Goal: Navigation & Orientation: Find specific page/section

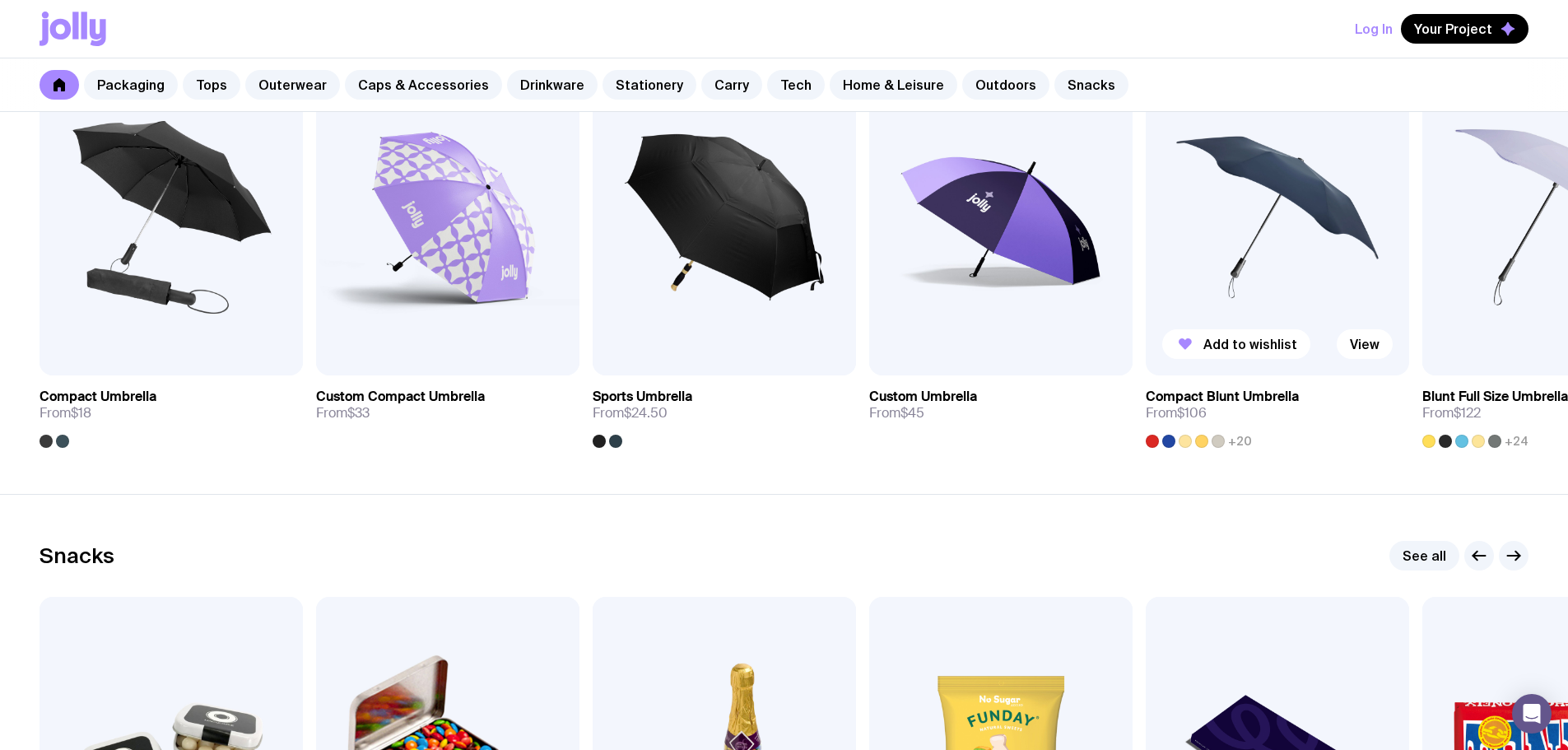
scroll to position [5185, 0]
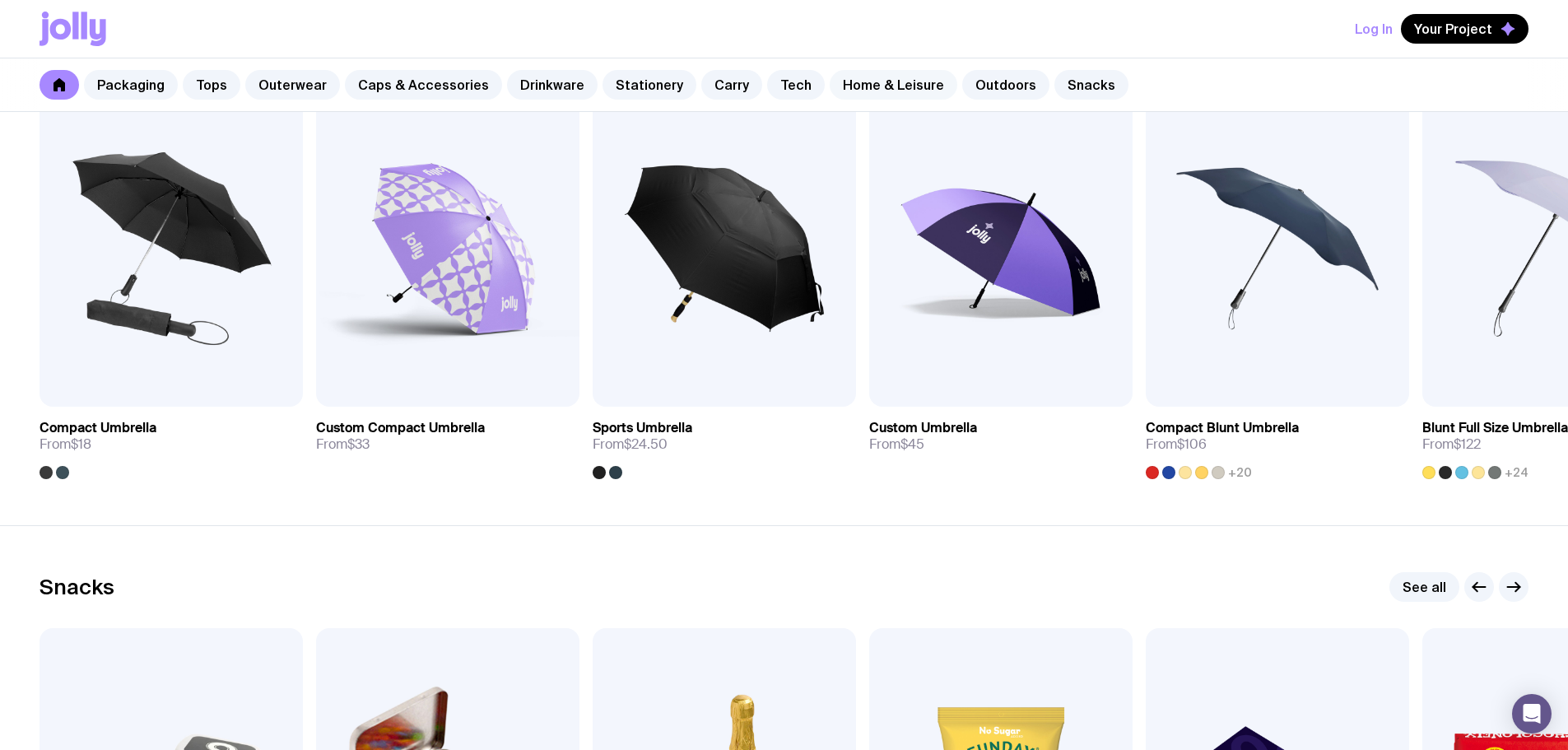
click at [830, 79] on link "Home & Leisure" at bounding box center [893, 84] width 127 height 30
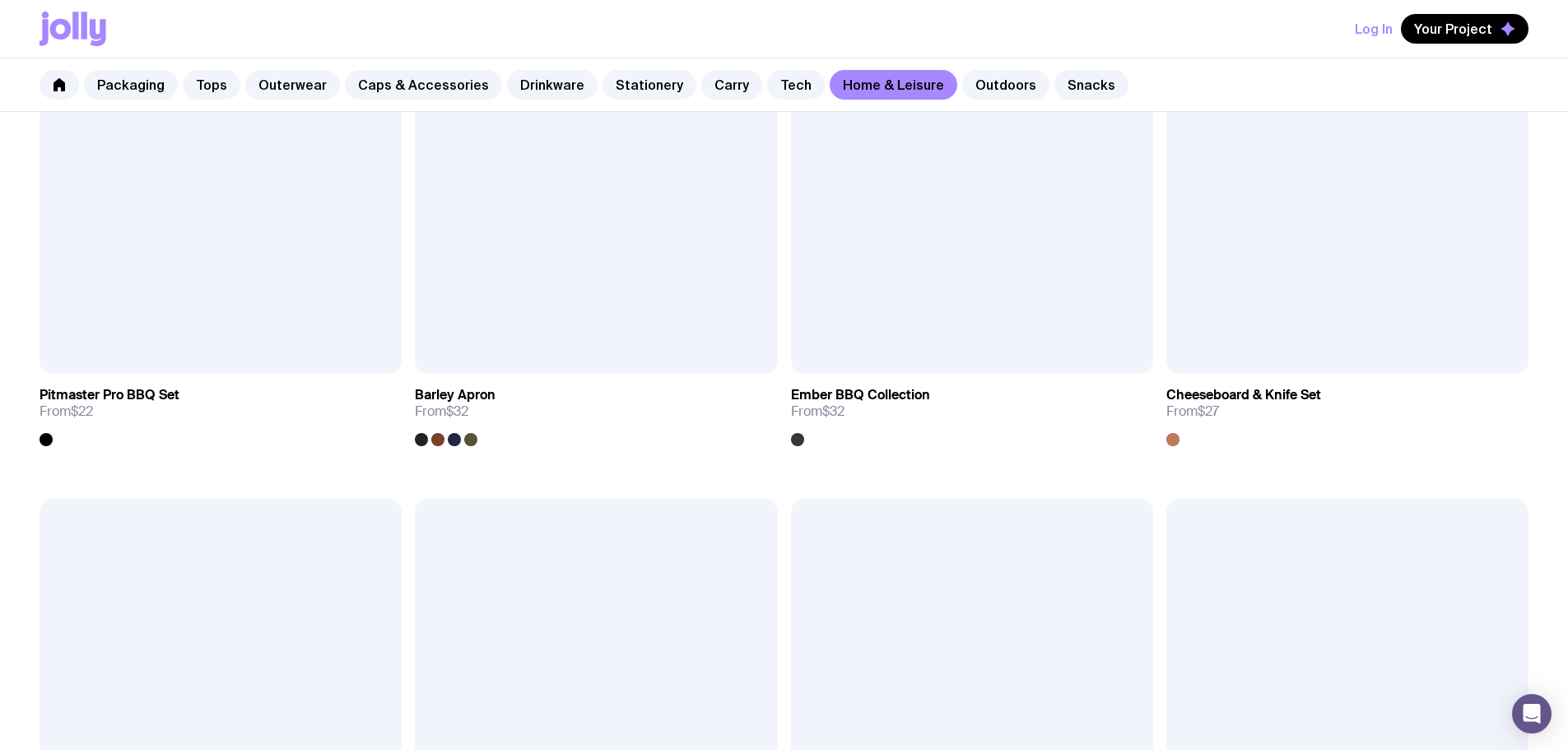
scroll to position [1399, 0]
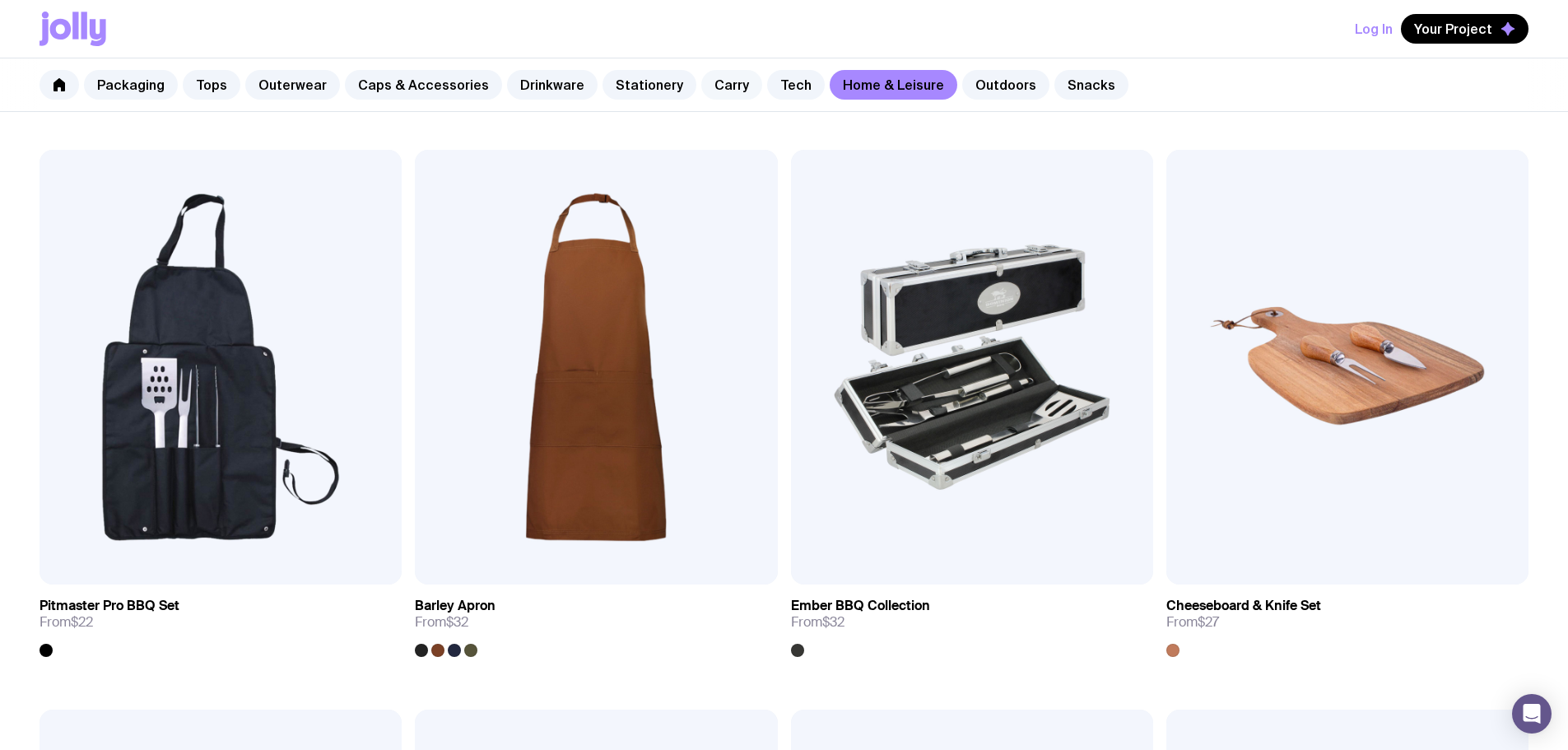
click at [707, 84] on link "Carry" at bounding box center [732, 84] width 61 height 30
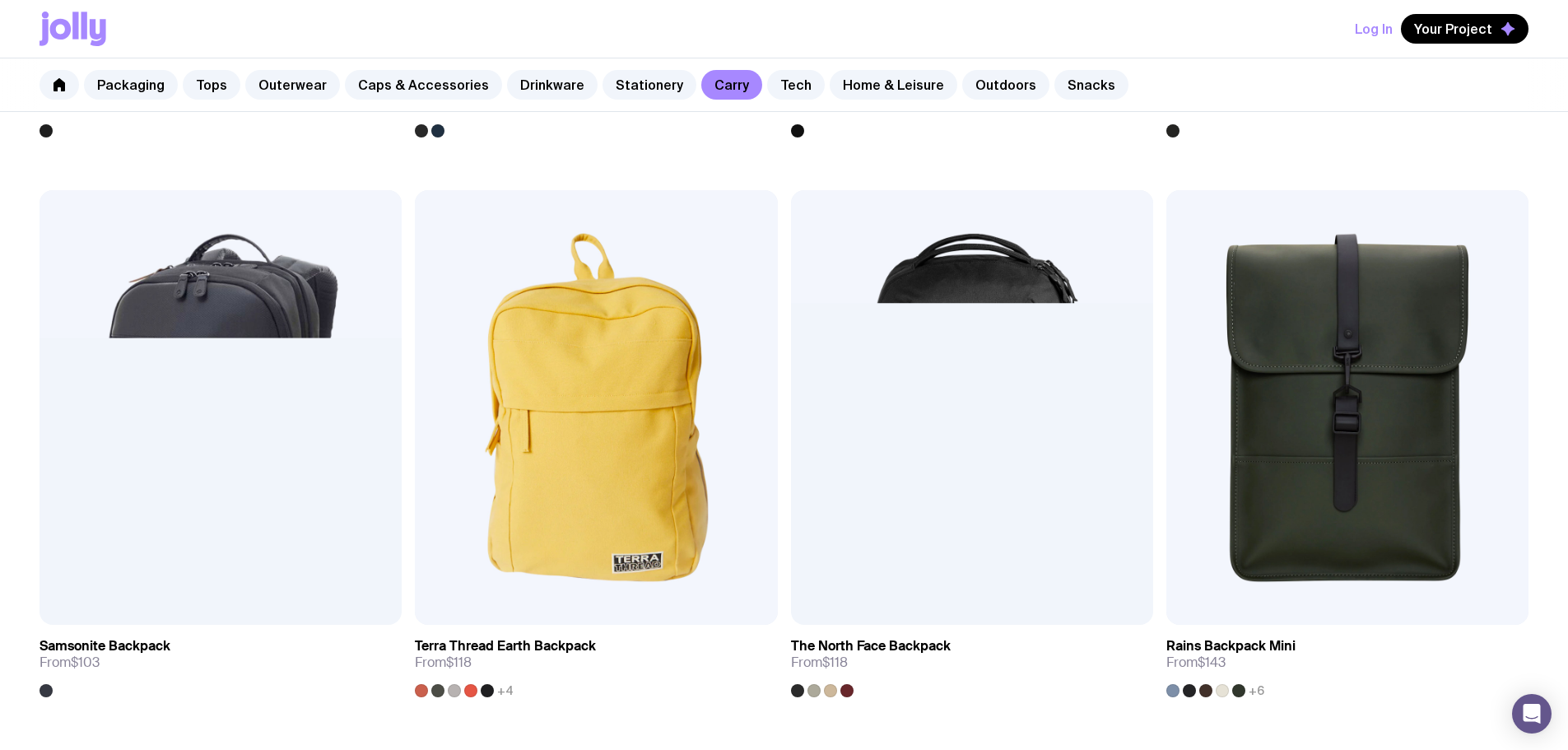
scroll to position [1892, 0]
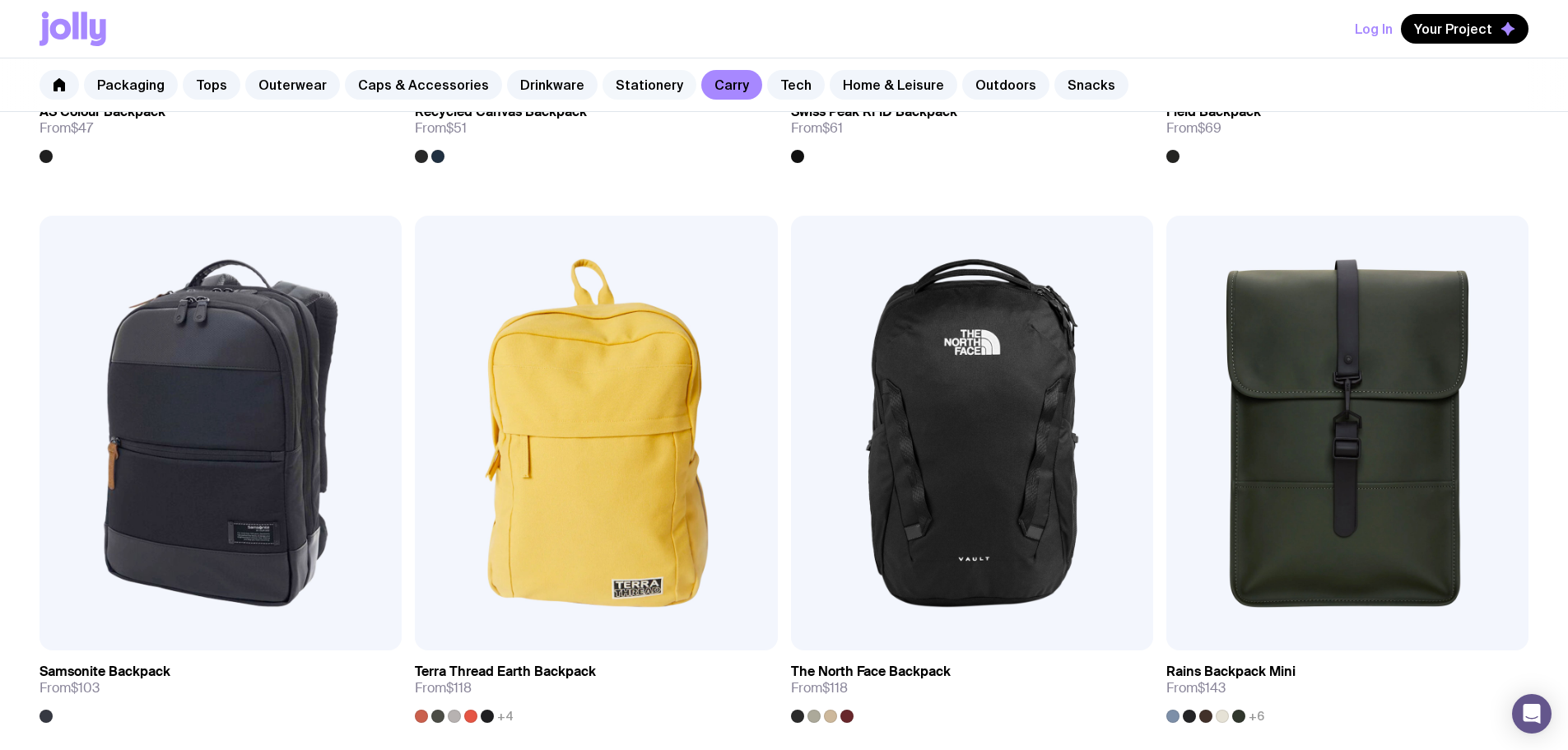
click at [623, 82] on link "Stationery" at bounding box center [649, 84] width 94 height 30
